Goal: Task Accomplishment & Management: Use online tool/utility

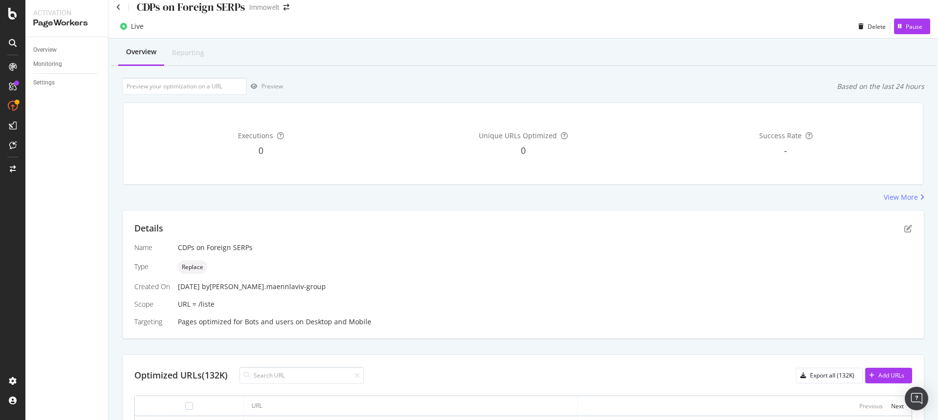
scroll to position [6, 0]
click at [904, 232] on icon "pen-to-square" at bounding box center [908, 231] width 8 height 8
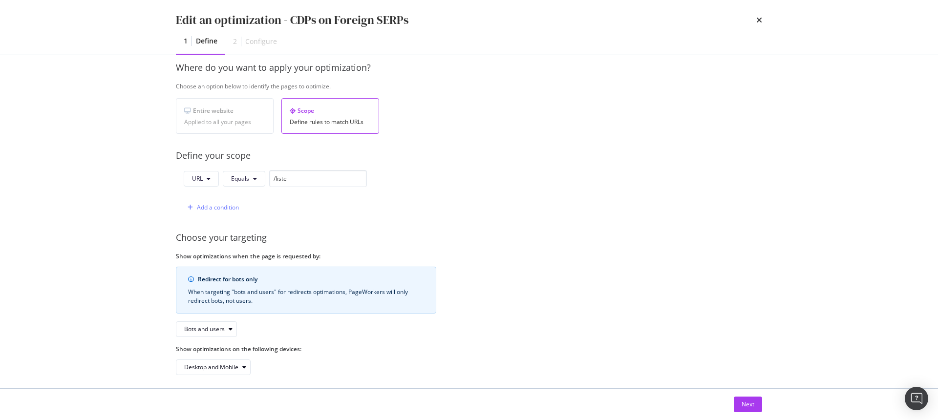
scroll to position [152, 0]
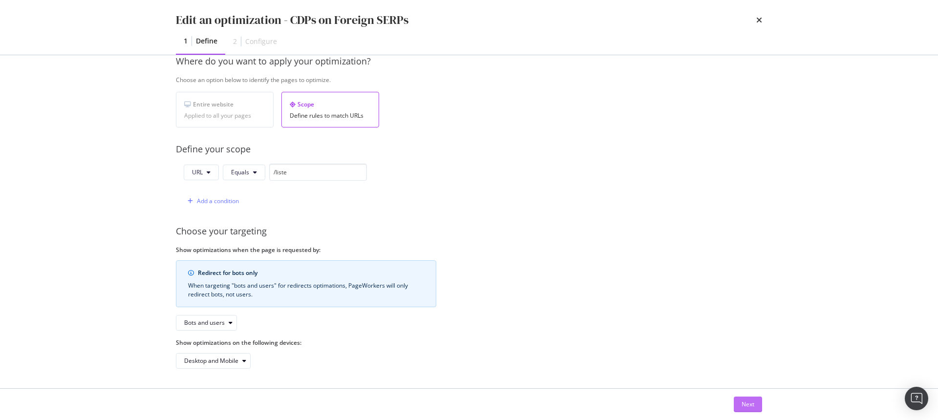
click at [740, 399] on button "Next" at bounding box center [748, 405] width 28 height 16
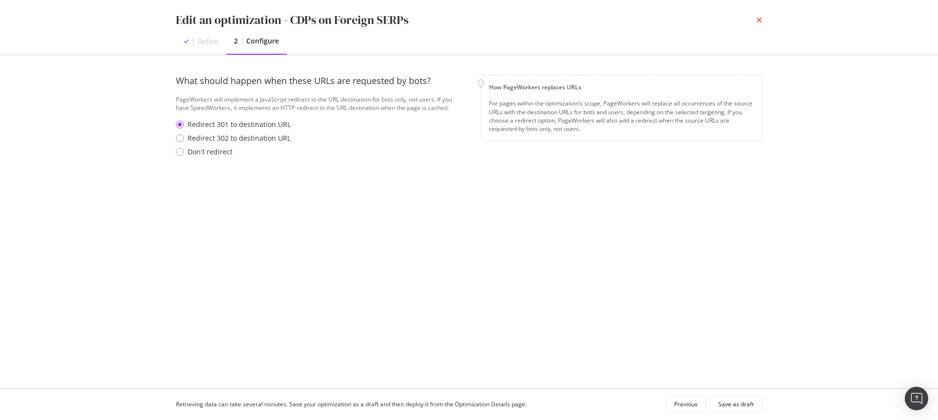
click at [756, 18] on icon "times" at bounding box center [759, 20] width 6 height 8
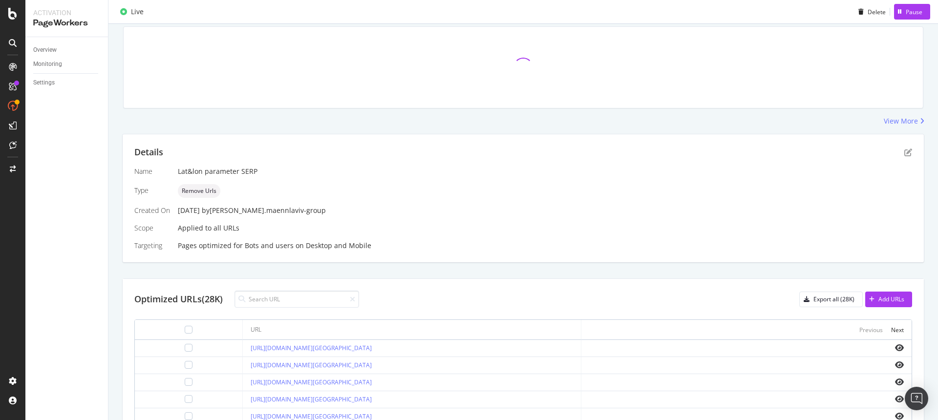
scroll to position [102, 0]
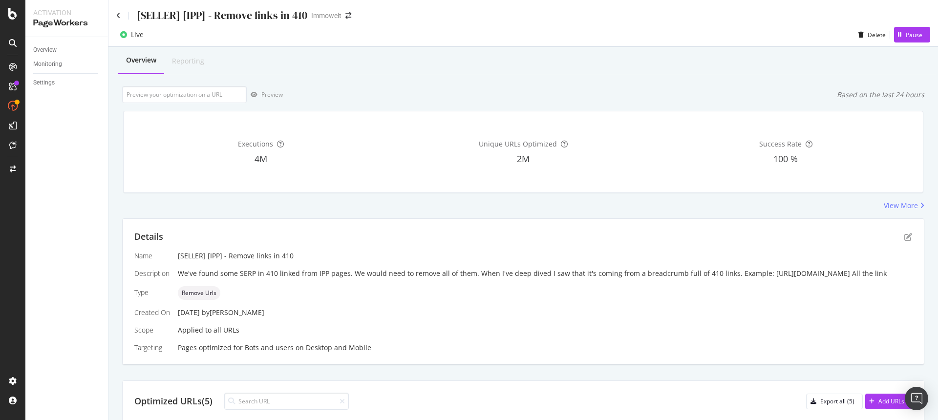
drag, startPoint x: 407, startPoint y: 284, endPoint x: 178, endPoint y: 283, distance: 228.7
click at [178, 279] on div "We've found some SERP in 410 linked from IPP pages. We would need to remove all…" at bounding box center [545, 274] width 734 height 10
copy div "https://www.immowelt.de/profil/23267358abeb4bea8bc9744702a7090c"
click at [529, 279] on div "We've found some SERP in 410 linked from IPP pages. We would need to remove all…" at bounding box center [545, 274] width 734 height 10
click at [904, 236] on icon "pen-to-square" at bounding box center [908, 237] width 8 height 8
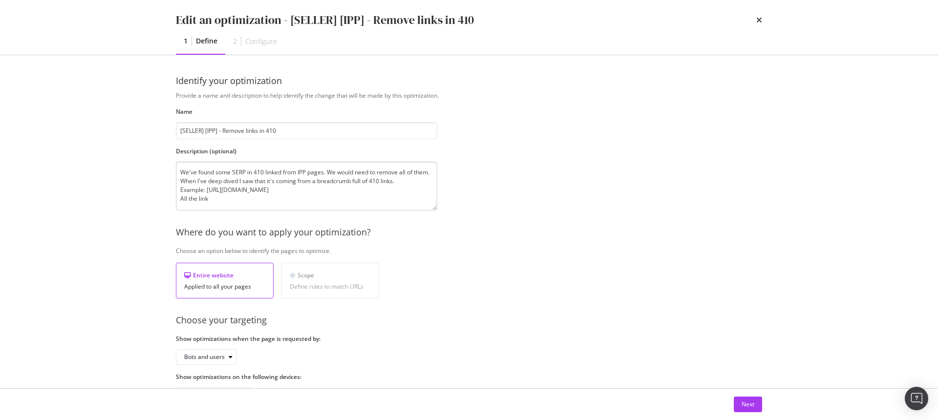
drag, startPoint x: 435, startPoint y: 191, endPoint x: 436, endPoint y: 209, distance: 18.6
click at [436, 209] on textarea "We've found some SERP in 410 linked from IPP pages. We would need to remove all…" at bounding box center [306, 186] width 261 height 49
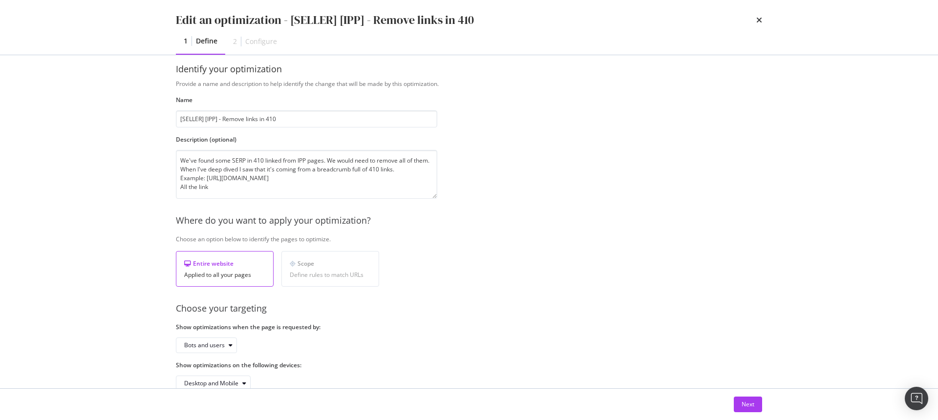
scroll to position [34, 0]
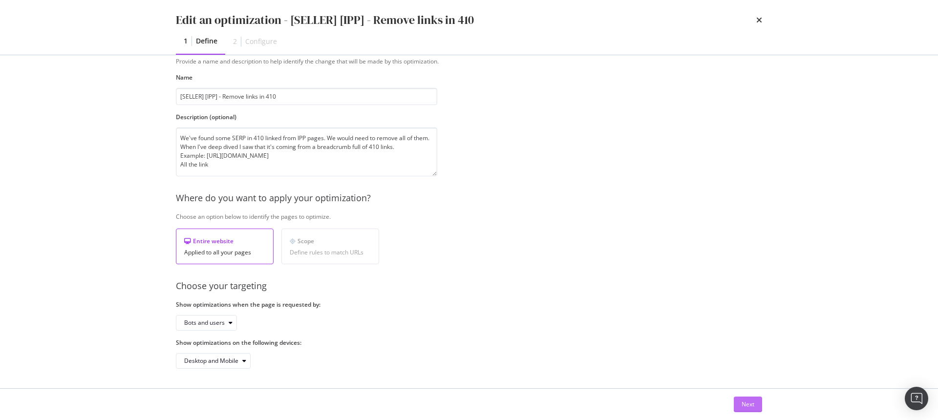
click at [755, 401] on button "Next" at bounding box center [748, 405] width 28 height 16
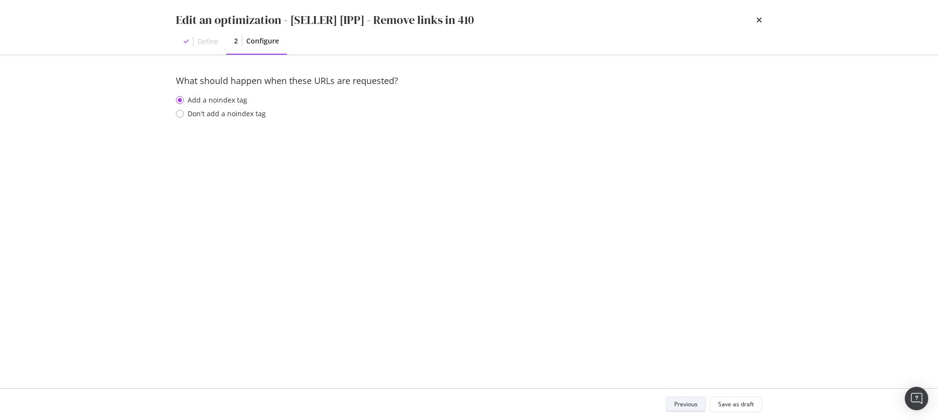
scroll to position [0, 0]
click at [759, 18] on icon "times" at bounding box center [759, 20] width 6 height 8
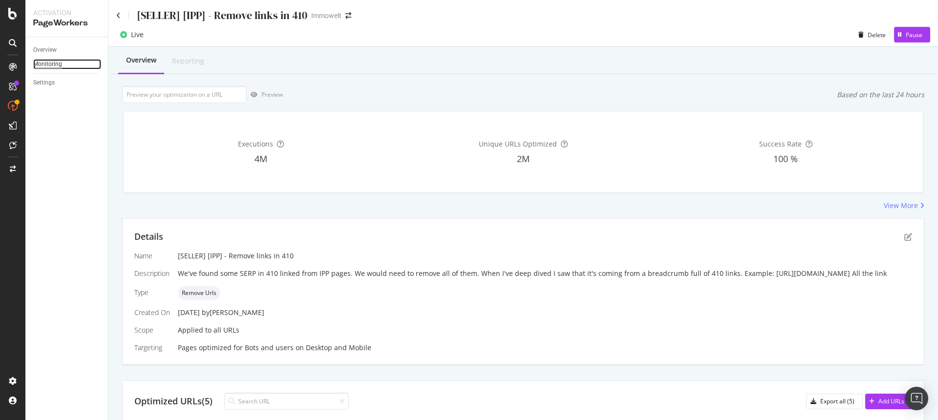
click at [55, 64] on div "Monitoring" at bounding box center [47, 64] width 29 height 10
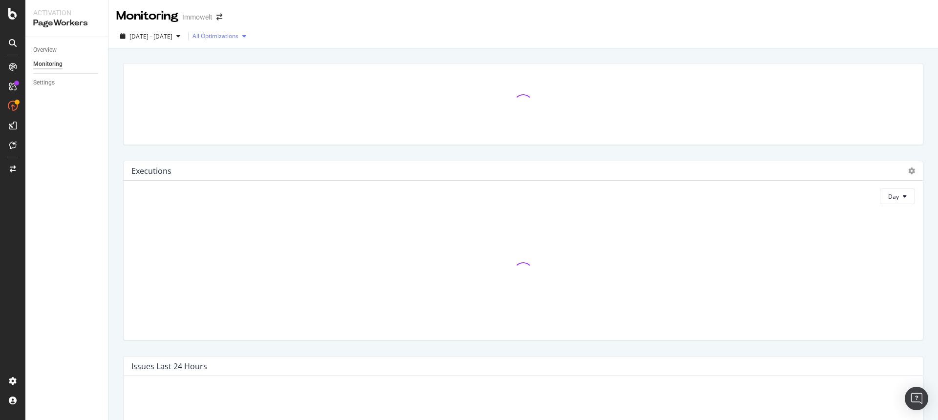
click at [238, 36] on div "All Optimizations" at bounding box center [216, 36] width 46 height 6
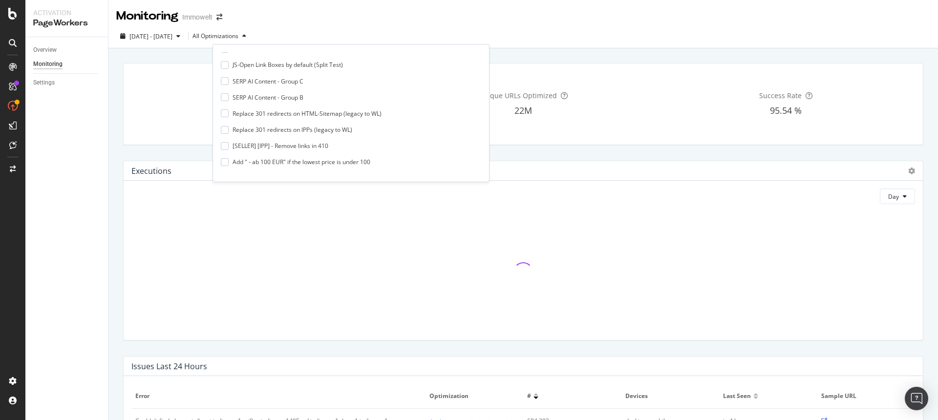
scroll to position [384, 0]
click at [225, 141] on div at bounding box center [225, 142] width 8 height 8
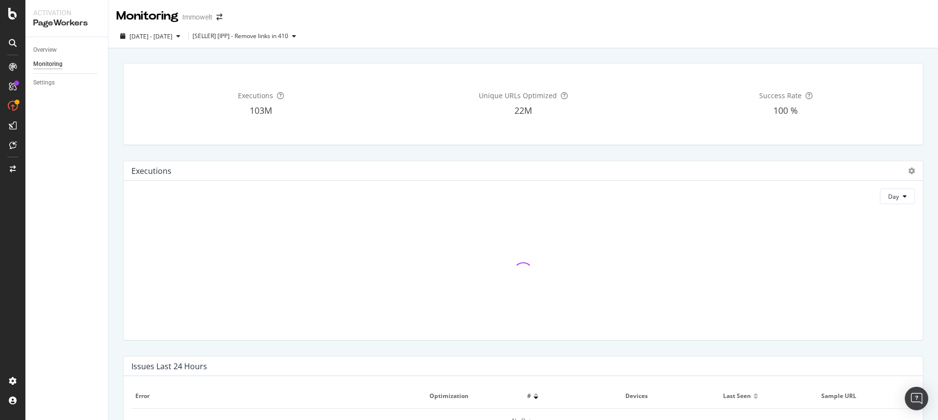
click at [495, 12] on div "Monitoring Immowelt" at bounding box center [523, 12] width 830 height 24
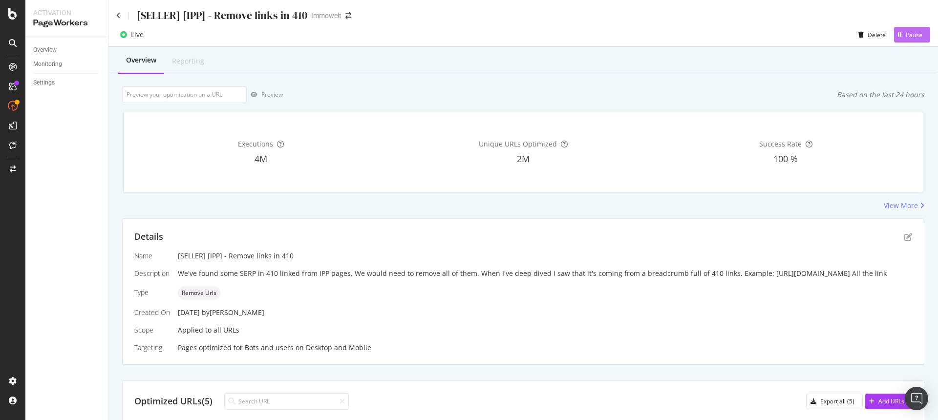
click at [910, 33] on div "Pause" at bounding box center [914, 35] width 17 height 8
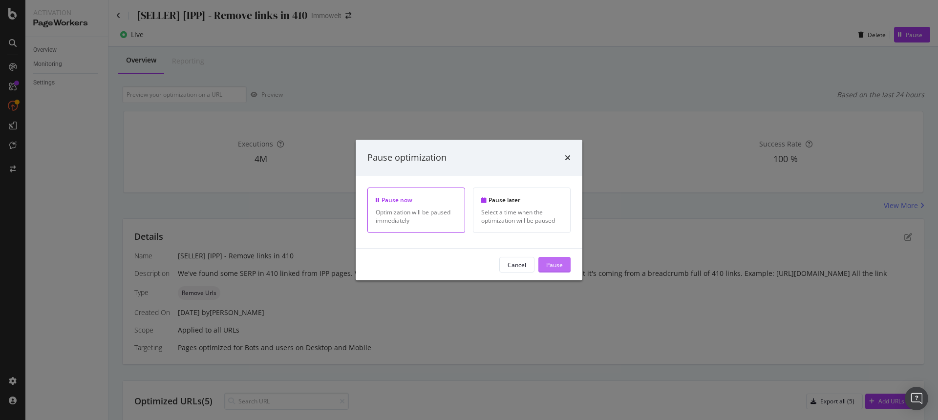
click at [549, 264] on div "Pause" at bounding box center [554, 264] width 17 height 8
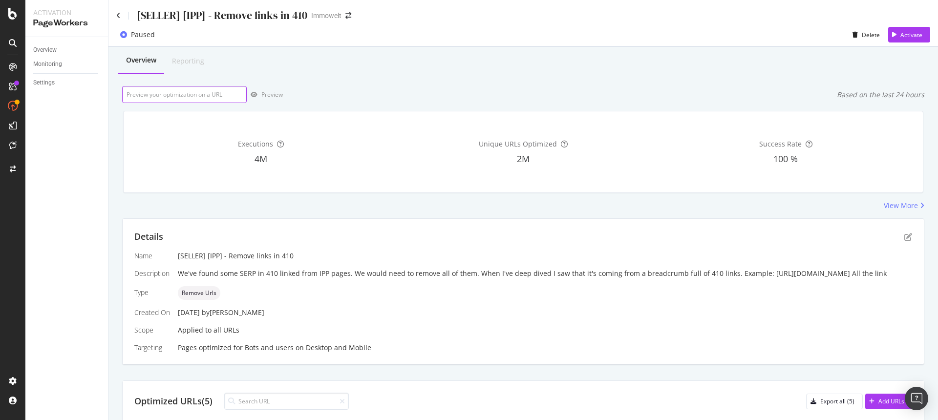
click at [201, 95] on input "url" at bounding box center [184, 94] width 125 height 17
paste input "https://www.immowelt.de/profil/23267358abeb4bea8bc9744702a7090c"
type input "https://www.immowelt.de/profil/23267358abeb4bea8bc9744702a7090c"
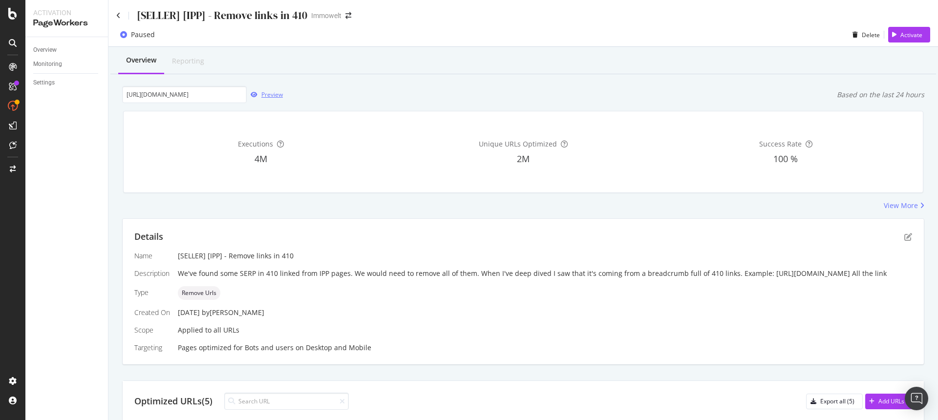
click at [274, 98] on div "Preview" at bounding box center [271, 94] width 21 height 8
click at [421, 23] on div "Paused Delete Activate" at bounding box center [523, 35] width 830 height 24
click at [900, 34] on div "Activate" at bounding box center [911, 35] width 22 height 8
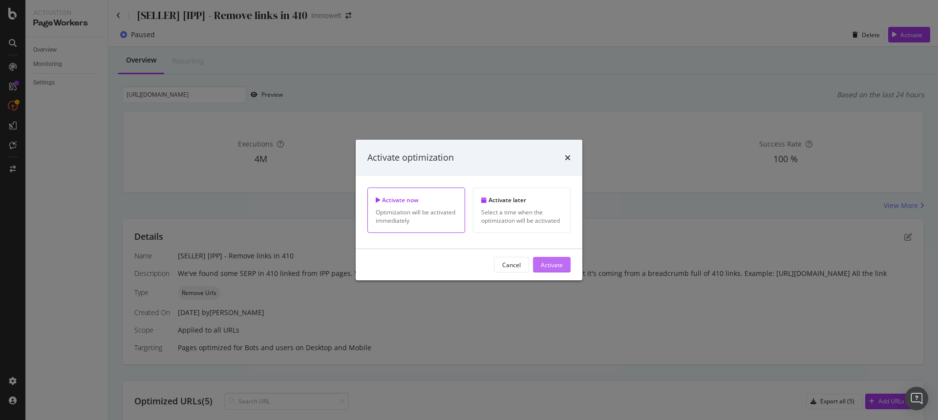
click at [552, 264] on div "Activate" at bounding box center [552, 264] width 22 height 8
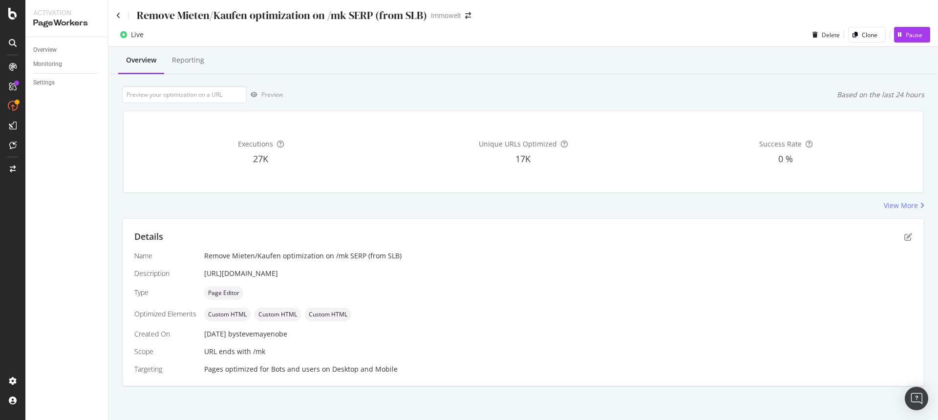
click at [756, 283] on div "Name Remove Mieten/Kaufen optimization on /mk SERP (from SLB) Description https…" at bounding box center [523, 312] width 778 height 123
click at [904, 236] on icon "pen-to-square" at bounding box center [908, 237] width 8 height 8
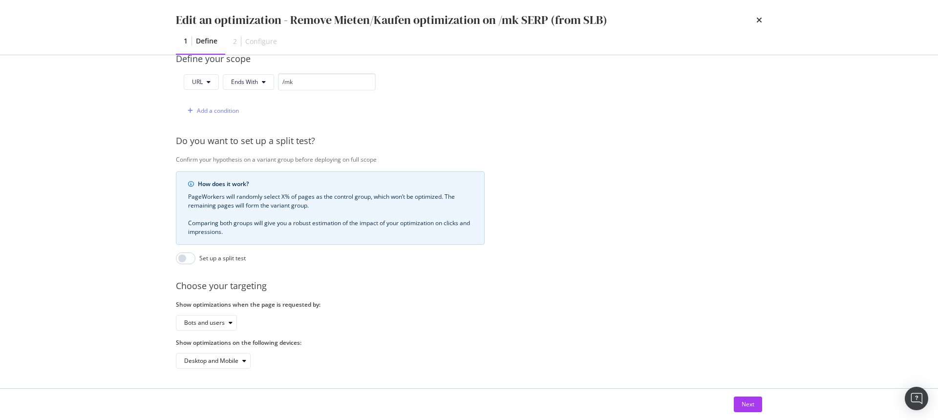
scroll to position [257, 0]
click at [749, 404] on div "Next" at bounding box center [748, 404] width 13 height 8
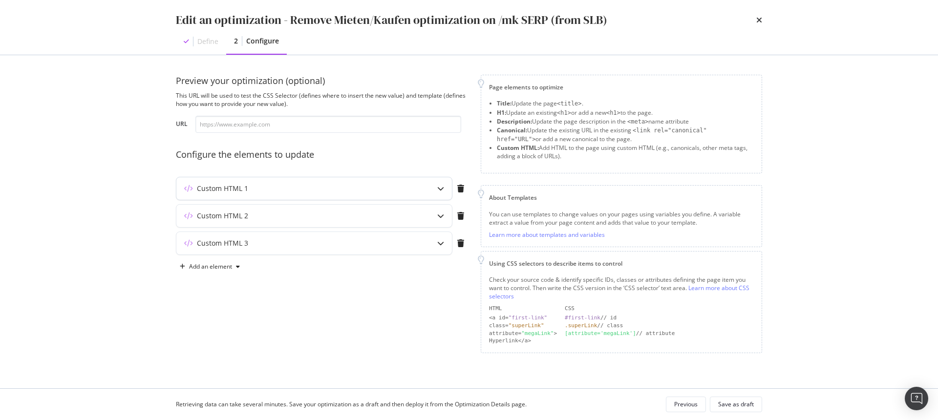
click at [442, 193] on div "modal" at bounding box center [440, 188] width 22 height 22
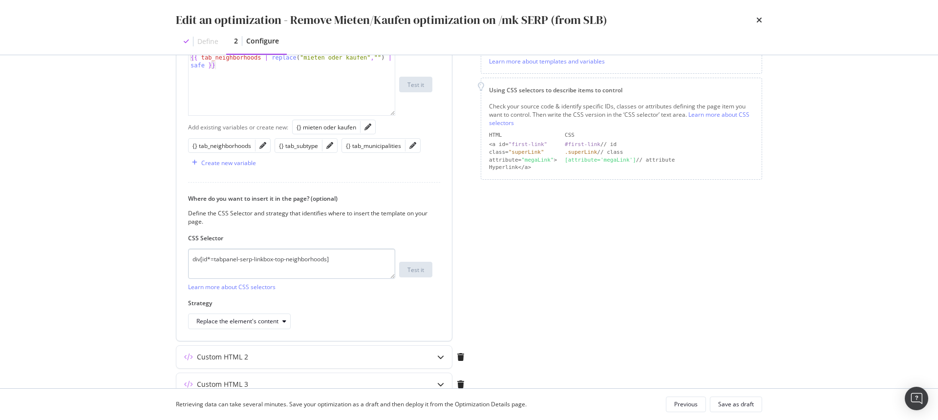
scroll to position [220, 0]
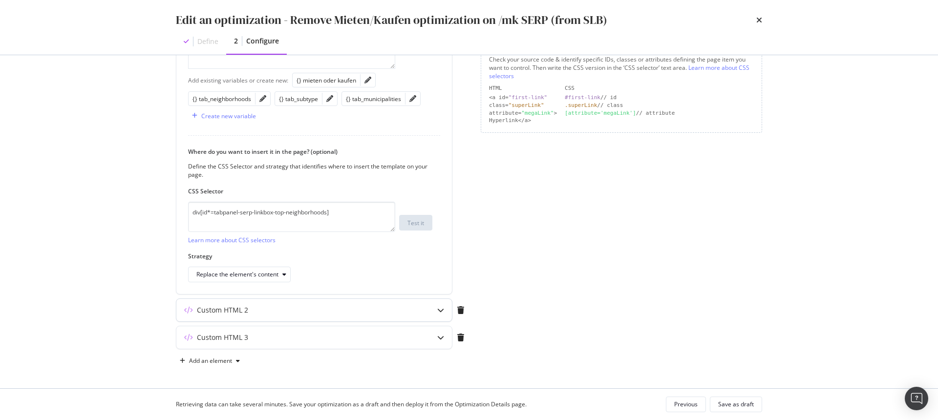
click at [434, 309] on div "modal" at bounding box center [440, 310] width 22 height 22
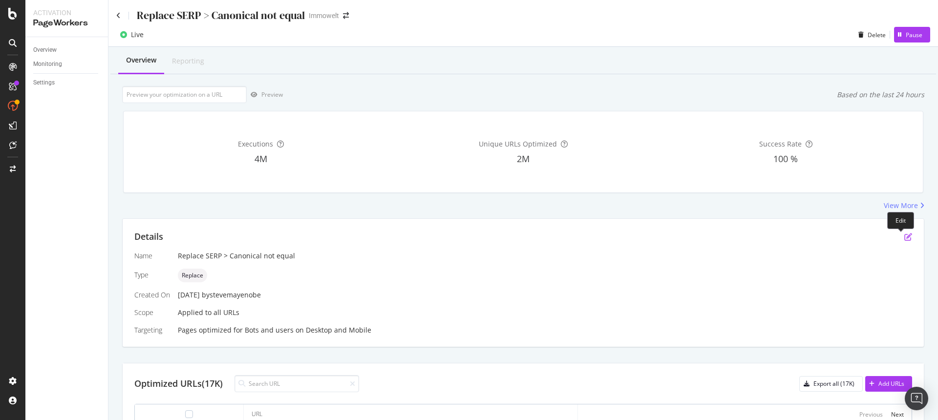
click at [904, 238] on icon "pen-to-square" at bounding box center [908, 237] width 8 height 8
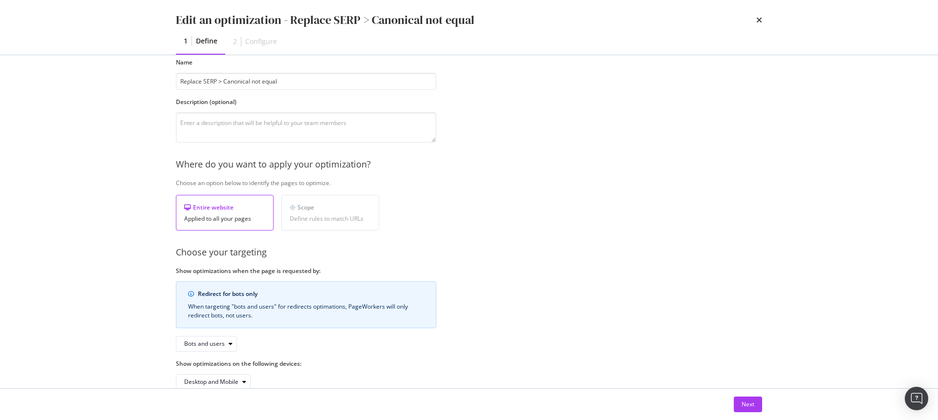
scroll to position [70, 0]
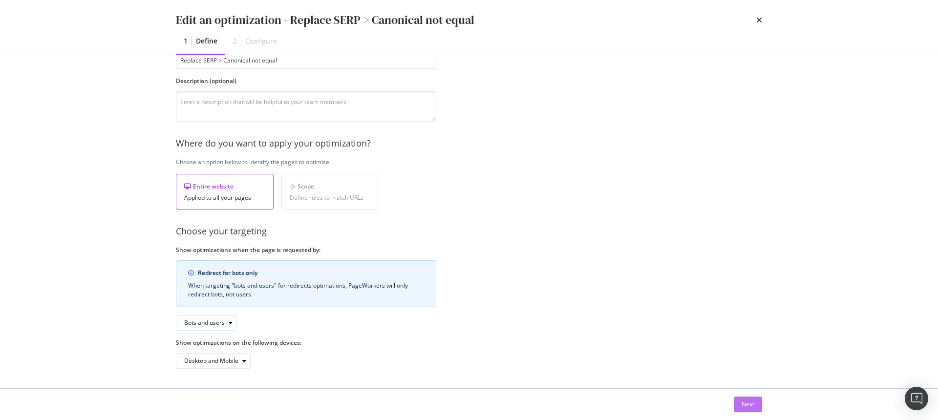
click at [741, 402] on button "Next" at bounding box center [748, 405] width 28 height 16
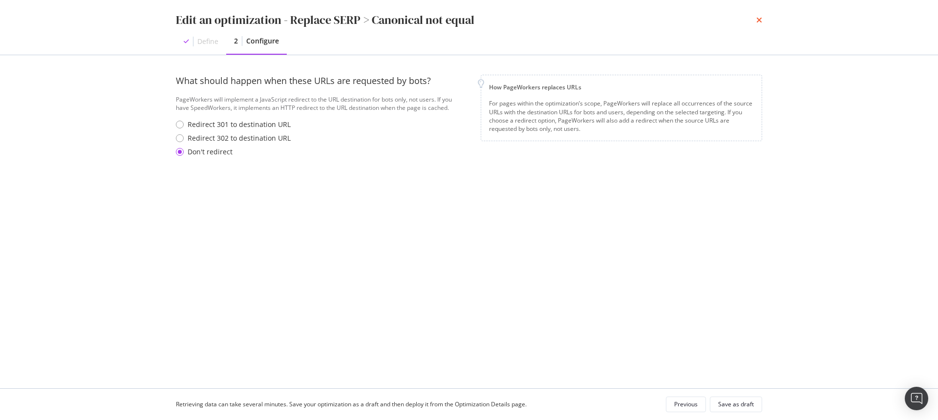
click at [761, 22] on icon "times" at bounding box center [759, 20] width 6 height 8
